Goal: Find specific page/section: Find specific page/section

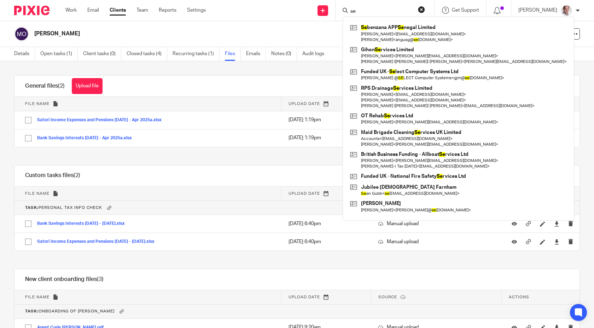
type input "s"
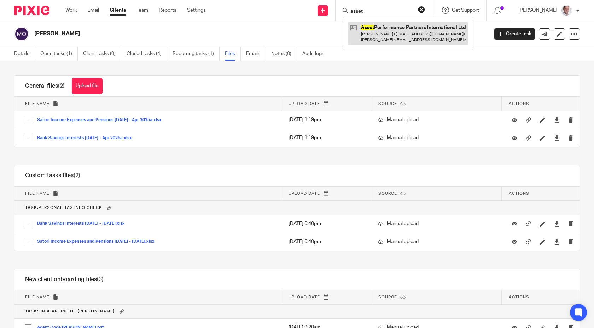
type input "asset"
click at [404, 30] on link at bounding box center [409, 33] width 120 height 22
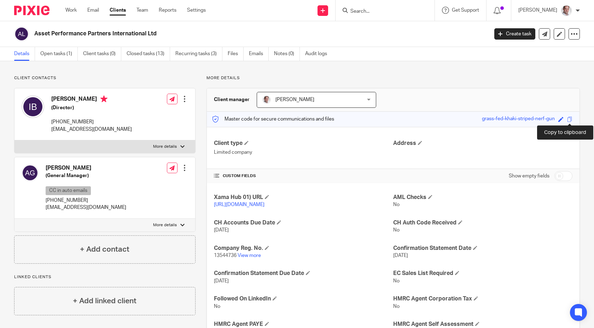
click at [571, 119] on span at bounding box center [570, 119] width 5 height 5
